Goal: Task Accomplishment & Management: Complete application form

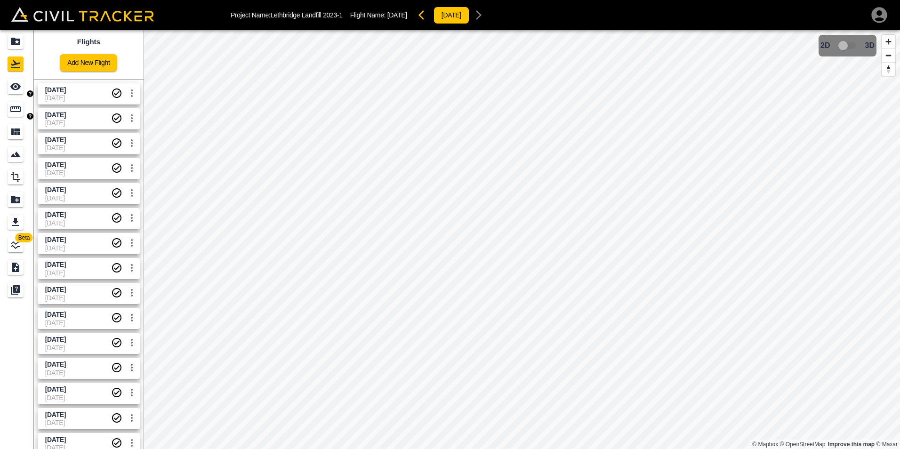
scroll to position [30, 0]
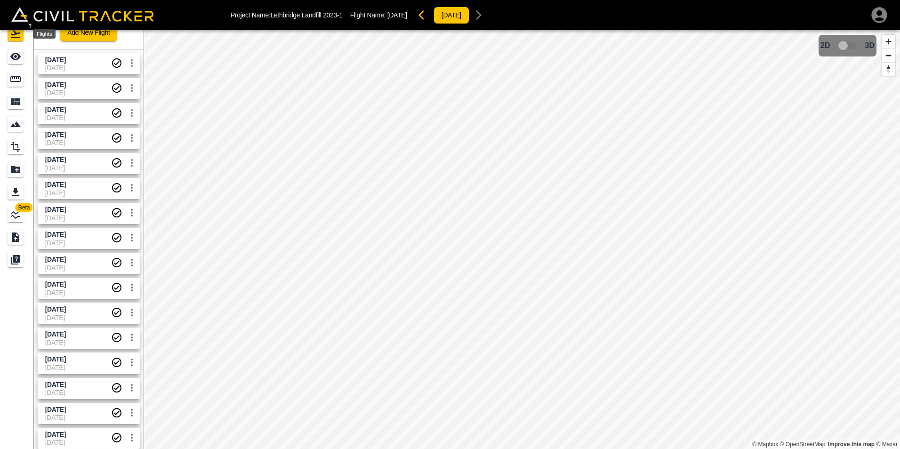
click at [16, 37] on icon "Flights" at bounding box center [15, 33] width 11 height 11
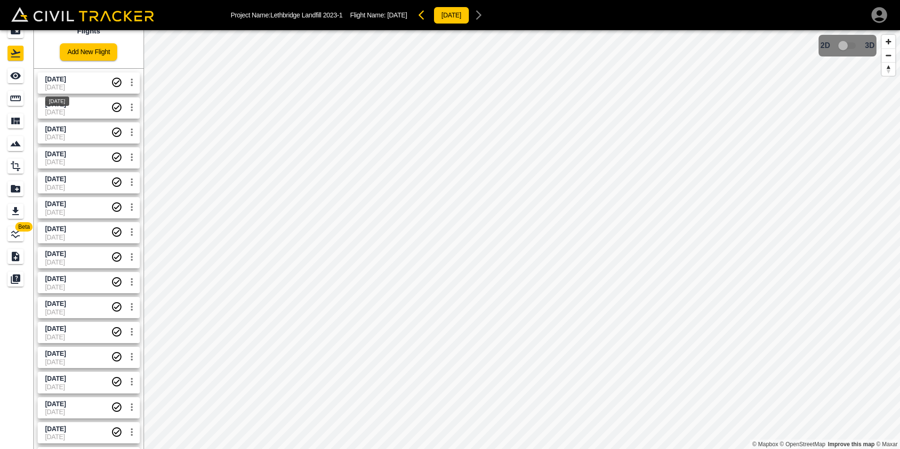
scroll to position [0, 0]
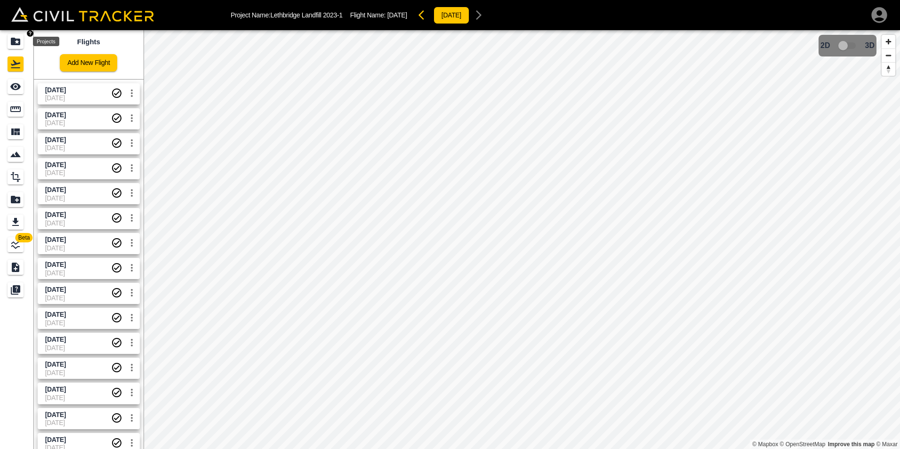
click at [14, 42] on icon "Projects" at bounding box center [15, 42] width 9 height 8
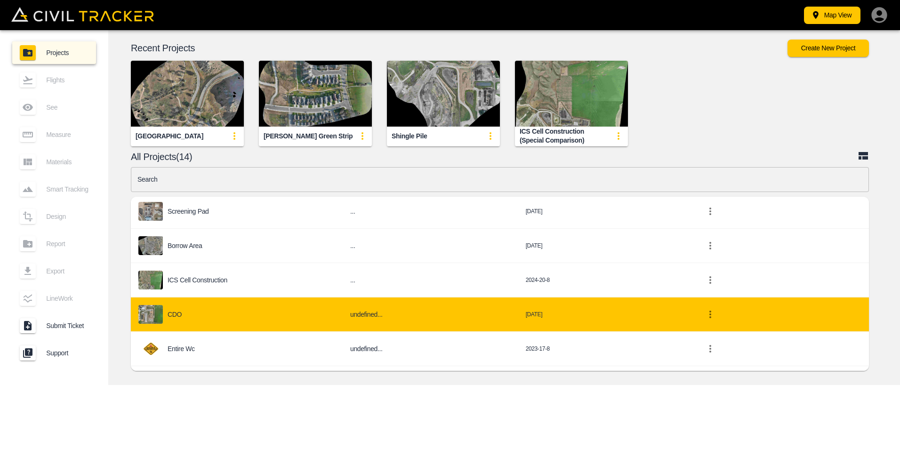
scroll to position [334, 0]
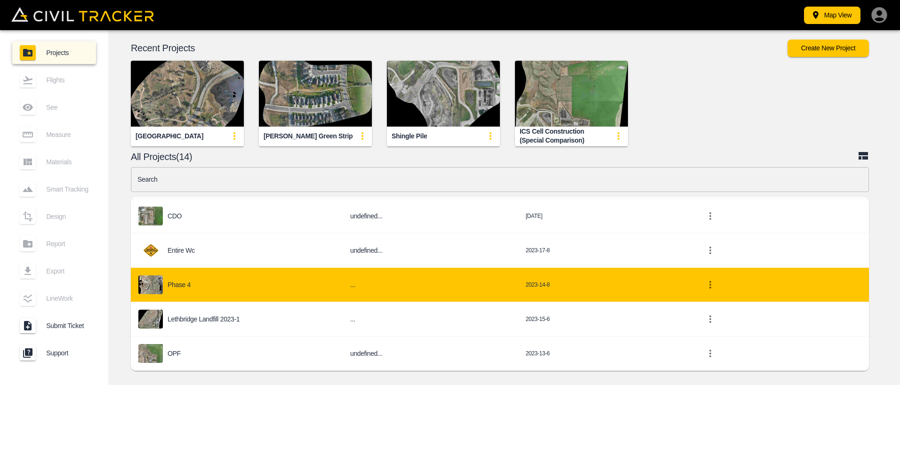
click at [193, 291] on div "Phase 4" at bounding box center [236, 284] width 197 height 19
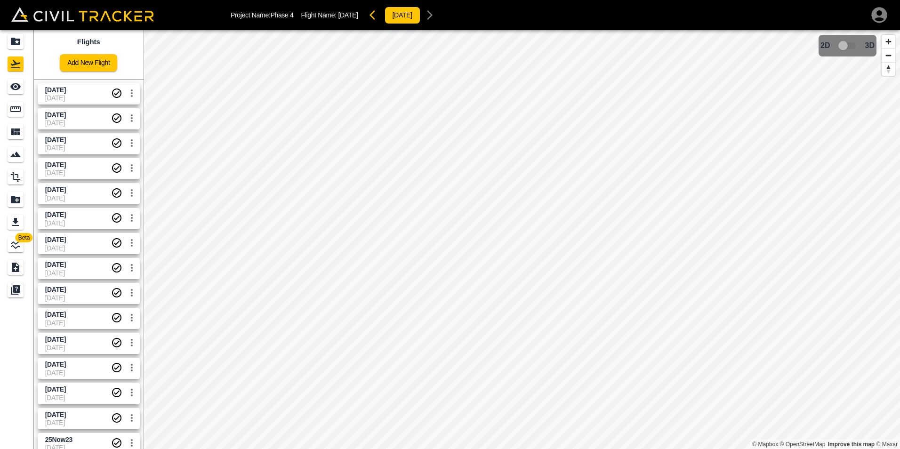
click at [66, 118] on span "[DATE]" at bounding box center [55, 115] width 21 height 8
click at [66, 89] on span "[DATE]" at bounding box center [55, 90] width 21 height 8
click at [848, 46] on span "3D model not uploaded yet" at bounding box center [847, 46] width 27 height 18
click at [849, 46] on span "3D model not uploaded yet" at bounding box center [847, 46] width 27 height 18
click at [20, 45] on icon "Projects" at bounding box center [15, 41] width 11 height 11
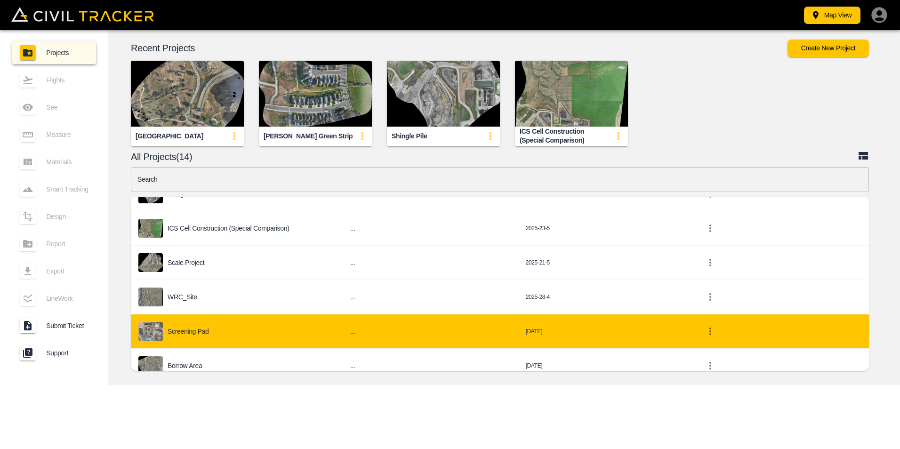
scroll to position [188, 0]
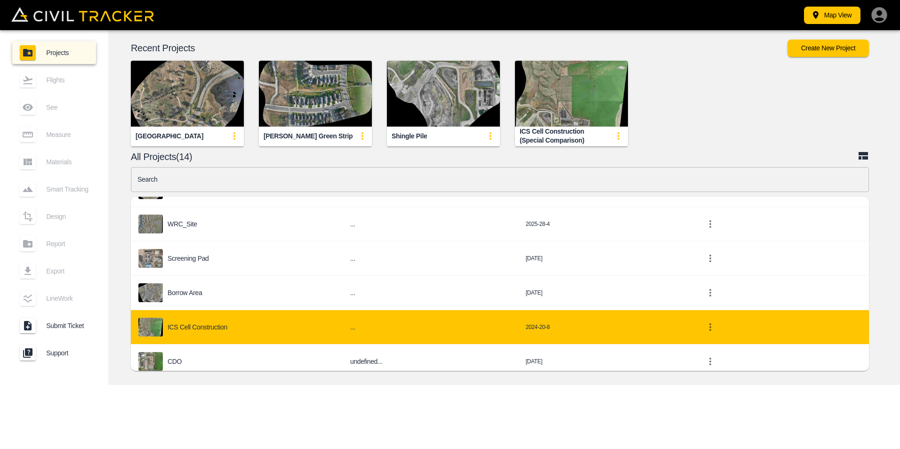
click at [203, 324] on p "ICS Cell Construction" at bounding box center [198, 327] width 60 height 8
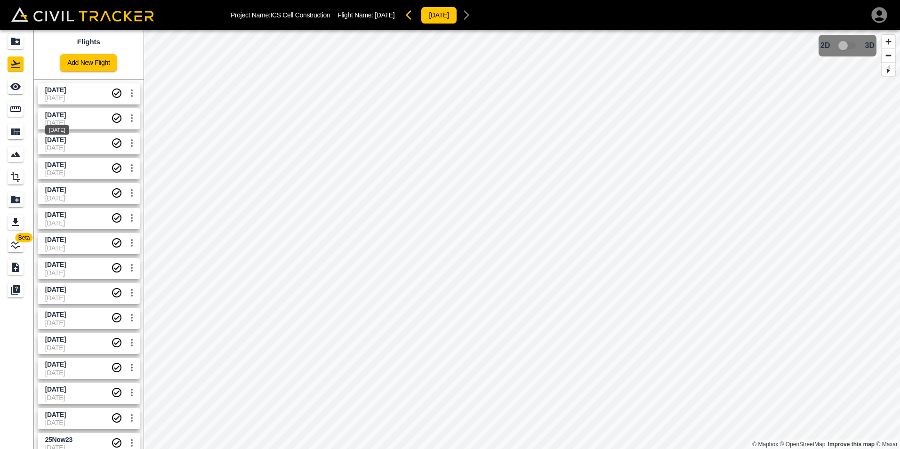
click at [66, 112] on span "[DATE]" at bounding box center [55, 115] width 21 height 8
click at [81, 120] on span "[DATE]" at bounding box center [78, 123] width 66 height 8
click at [77, 95] on span "[DATE]" at bounding box center [78, 98] width 66 height 8
click at [86, 145] on span "[DATE]" at bounding box center [78, 148] width 66 height 8
click at [66, 137] on span "[DATE]" at bounding box center [55, 140] width 21 height 8
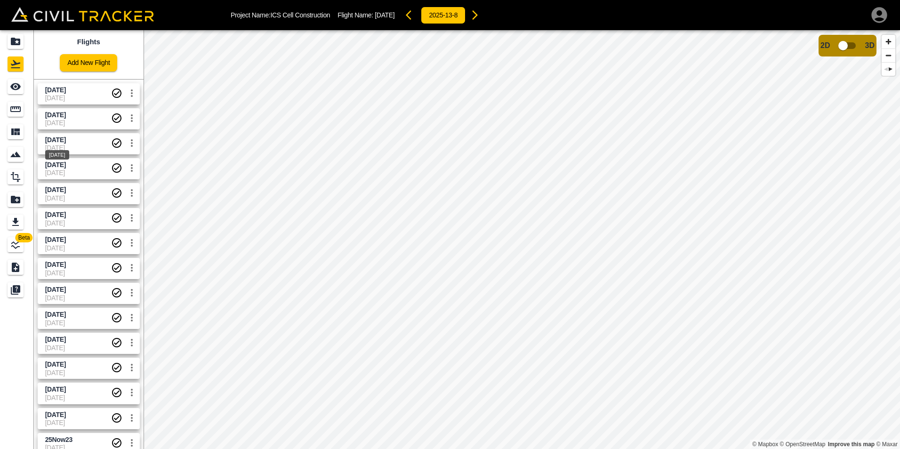
click at [66, 140] on span "[DATE]" at bounding box center [55, 140] width 21 height 8
click at [73, 119] on div "[DATE] [DATE]" at bounding box center [78, 119] width 66 height 16
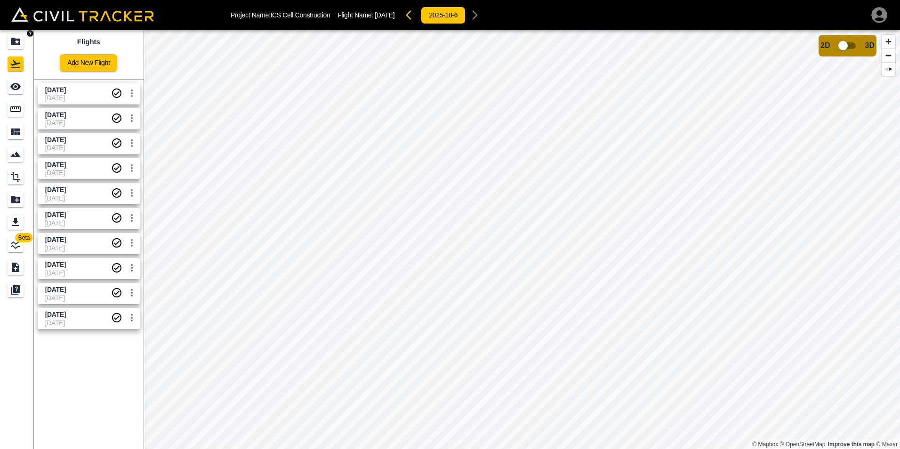
click at [18, 45] on icon "Projects" at bounding box center [15, 42] width 9 height 8
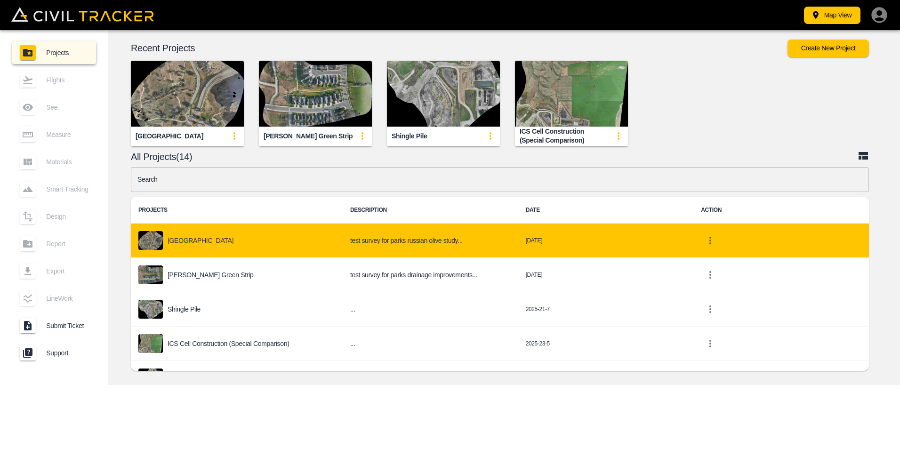
click at [210, 246] on div "[GEOGRAPHIC_DATA]" at bounding box center [236, 240] width 197 height 19
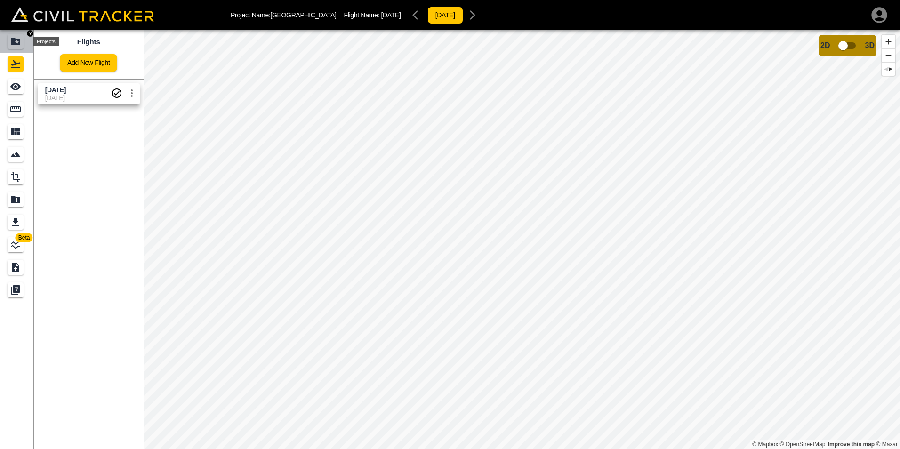
click at [19, 43] on icon "Projects" at bounding box center [15, 42] width 9 height 8
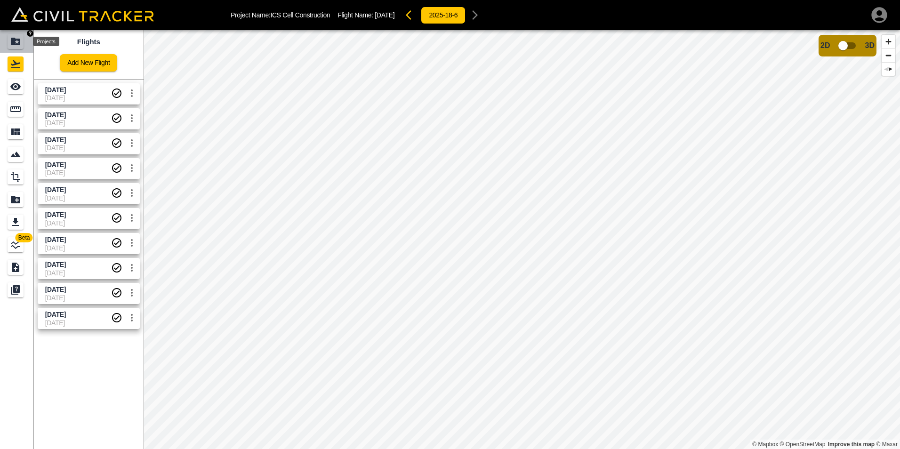
click at [16, 45] on icon "Projects" at bounding box center [15, 42] width 9 height 8
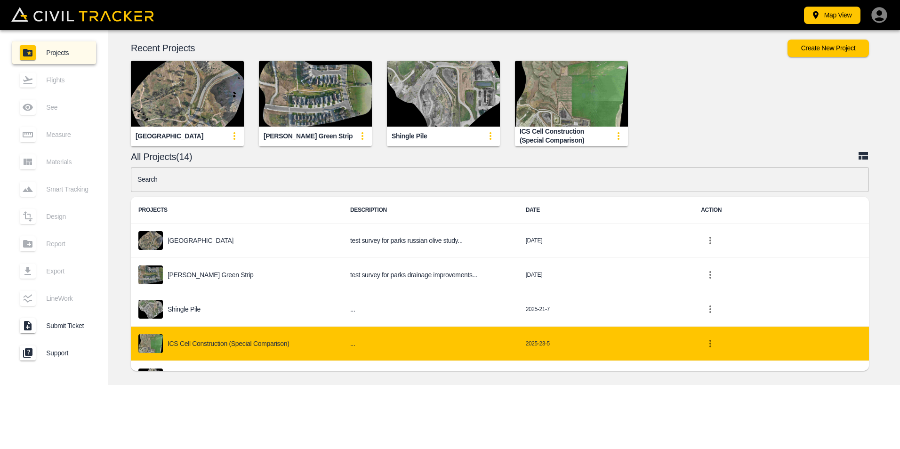
click at [195, 342] on p "ICS Cell Construction (Special Comparison)" at bounding box center [228, 344] width 121 height 8
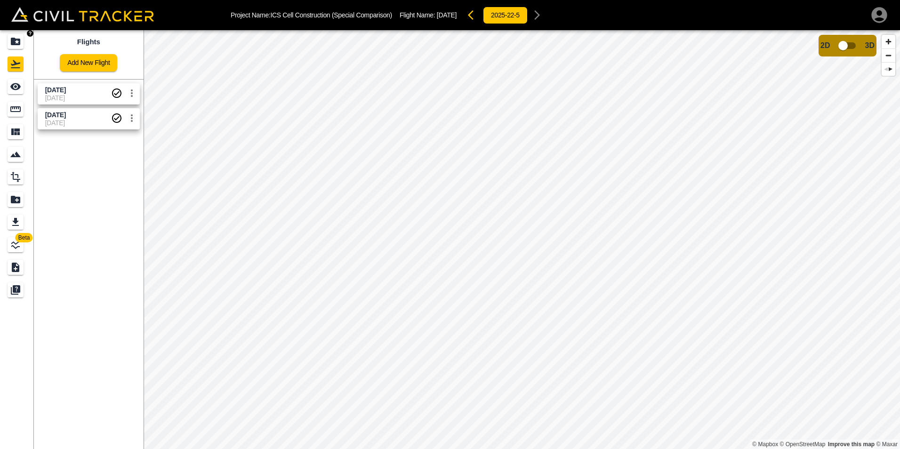
click at [16, 42] on icon "Projects" at bounding box center [15, 42] width 9 height 8
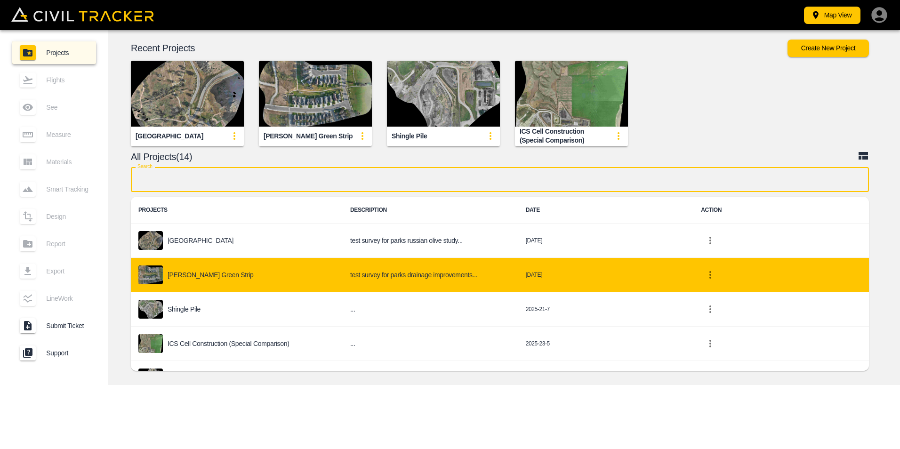
click at [398, 352] on div "Search Search PROJECTS DESCRIPTION DATE ACTION Indian Battle Park test survey f…" at bounding box center [500, 271] width 738 height 209
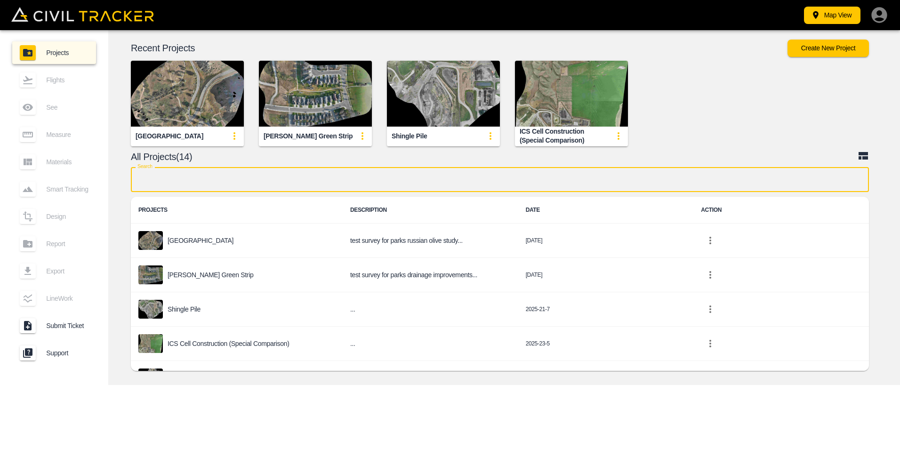
scroll to position [283, 0]
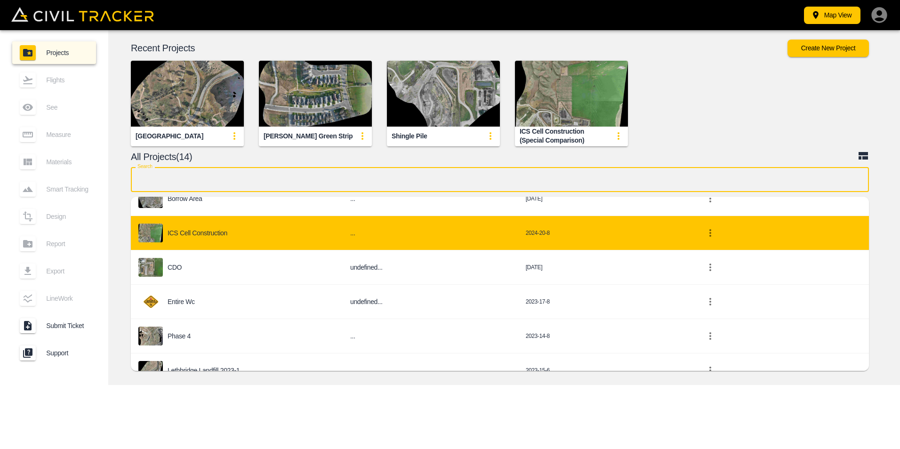
click at [191, 227] on div "ICS Cell Construction" at bounding box center [236, 233] width 197 height 19
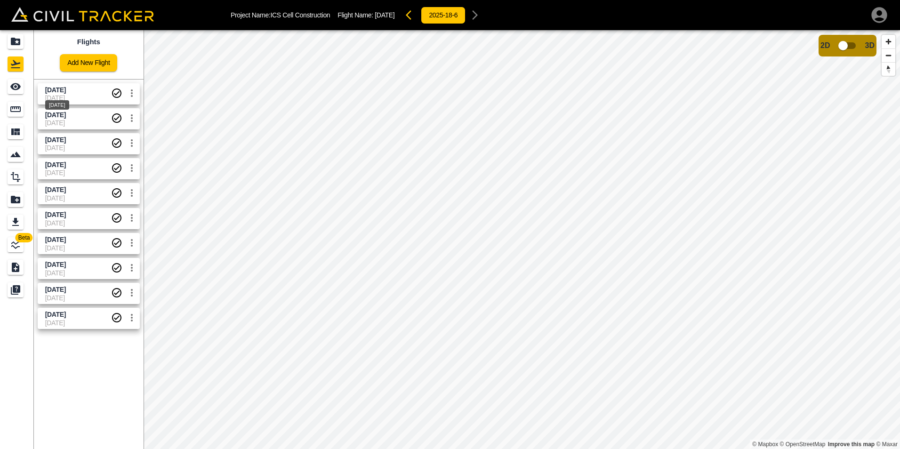
click at [66, 91] on span "[DATE]" at bounding box center [55, 90] width 21 height 8
click at [70, 120] on div "[DATE]" at bounding box center [57, 127] width 26 height 17
click at [77, 97] on span "[DATE]" at bounding box center [78, 98] width 66 height 8
click at [84, 61] on link "Add New Flight" at bounding box center [88, 62] width 57 height 17
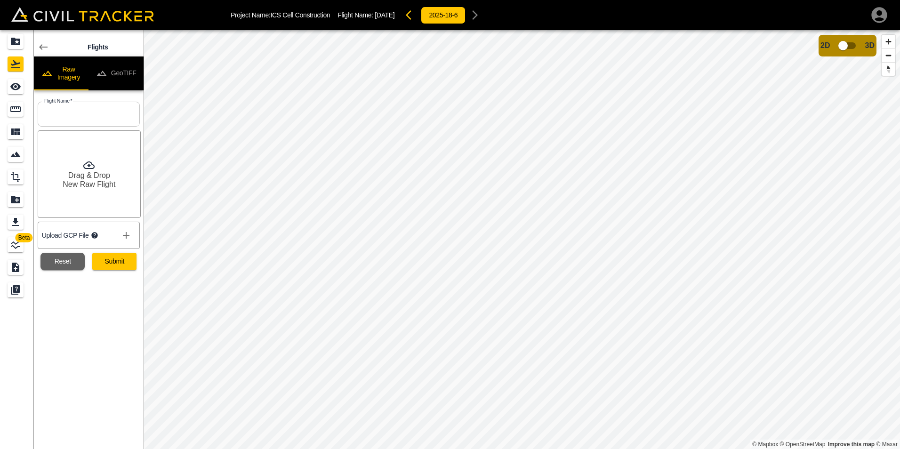
click at [88, 111] on input "text" at bounding box center [89, 114] width 102 height 25
type input "[DATE]"
click at [114, 260] on button "Submit" at bounding box center [114, 261] width 44 height 17
